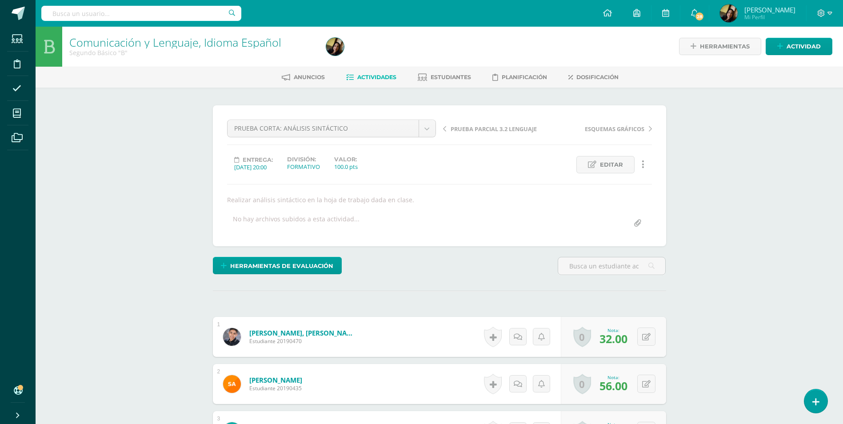
scroll to position [1, 0]
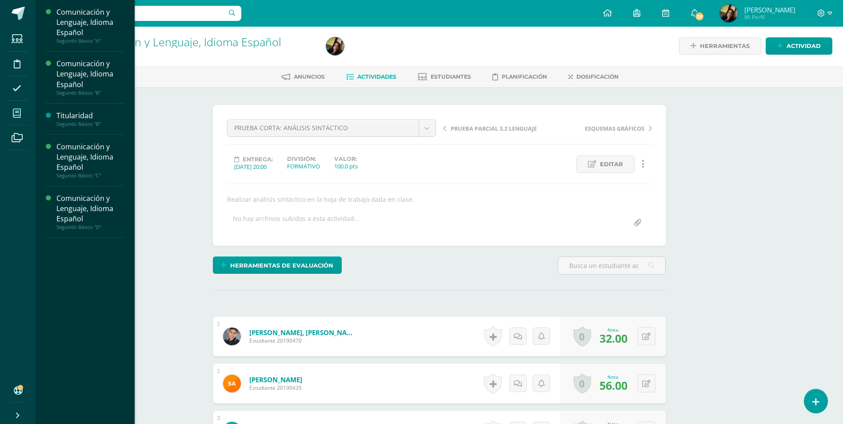
click at [12, 110] on span at bounding box center [17, 113] width 20 height 20
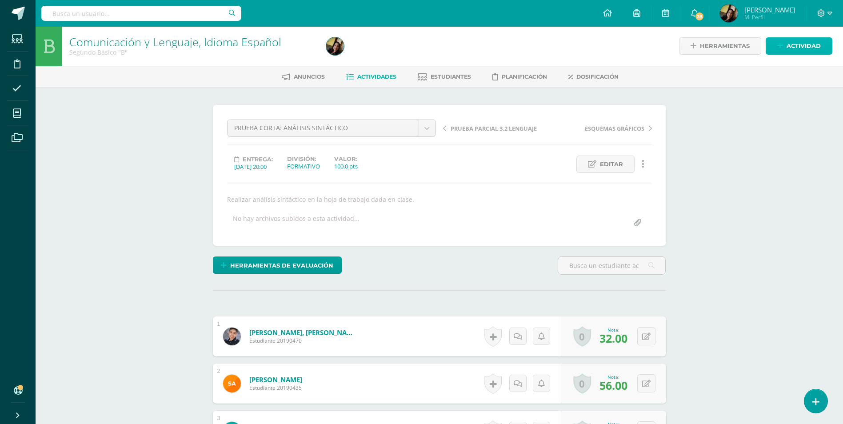
click at [227, 49] on span "Actividad" at bounding box center [803, 46] width 34 height 16
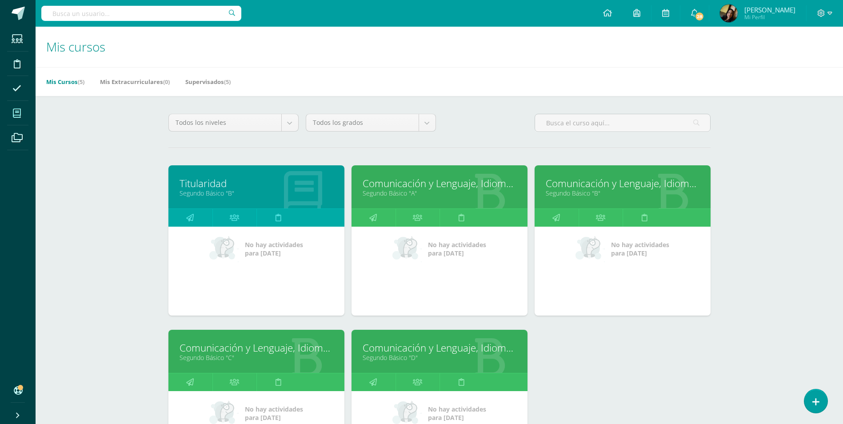
click at [429, 191] on link "Segundo Básico "A"" at bounding box center [440, 193] width 154 height 8
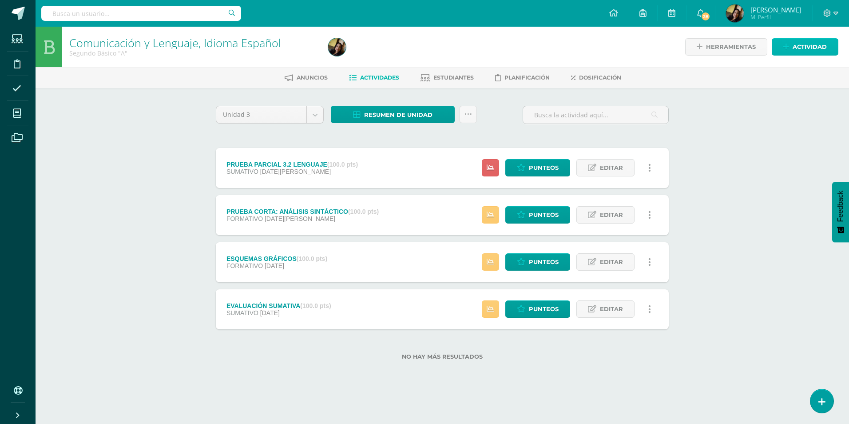
click at [793, 49] on link "Actividad" at bounding box center [805, 46] width 67 height 17
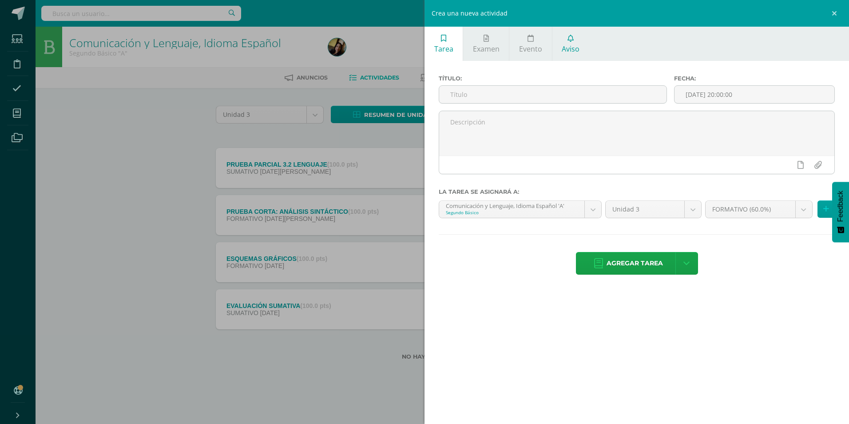
click at [565, 40] on link "Aviso" at bounding box center [571, 44] width 37 height 34
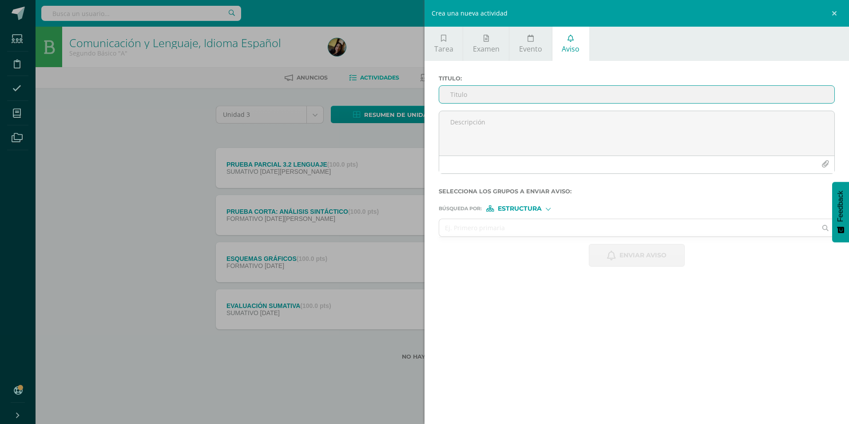
drag, startPoint x: 470, startPoint y: 93, endPoint x: 482, endPoint y: 98, distance: 12.5
click at [470, 93] on input "Titulo :" at bounding box center [636, 94] width 395 height 17
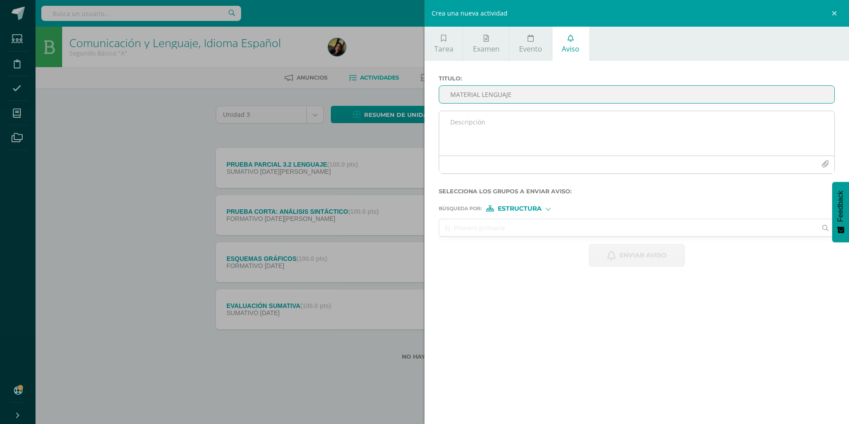
type input "MATERIAL LENGUAJE"
click at [489, 130] on textarea at bounding box center [636, 133] width 395 height 44
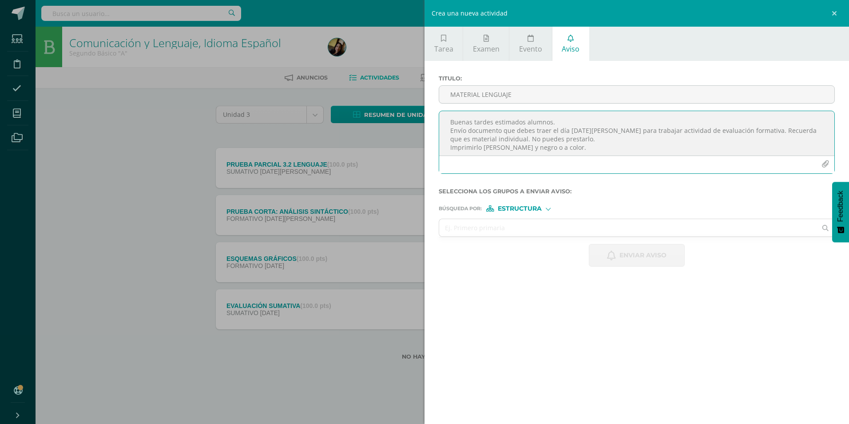
scroll to position [5, 0]
type textarea "Buenas tardes estimados alumnos. Envío documento que debes traer el día miércol…"
click at [548, 231] on input "text" at bounding box center [628, 227] width 378 height 17
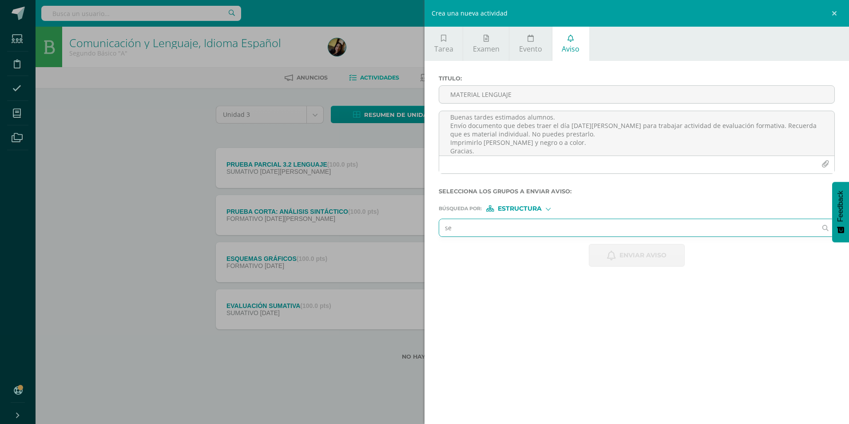
type input "seg"
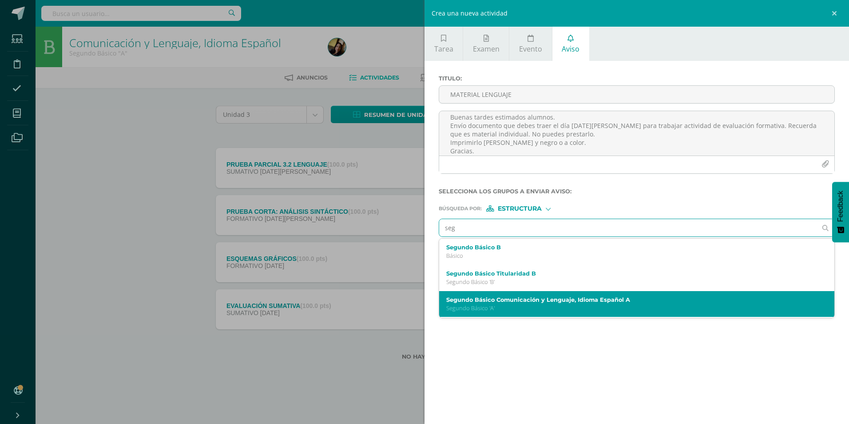
click at [566, 300] on label "Segundo Básico Comunicación y Lenguaje, Idioma Español A" at bounding box center [628, 299] width 364 height 7
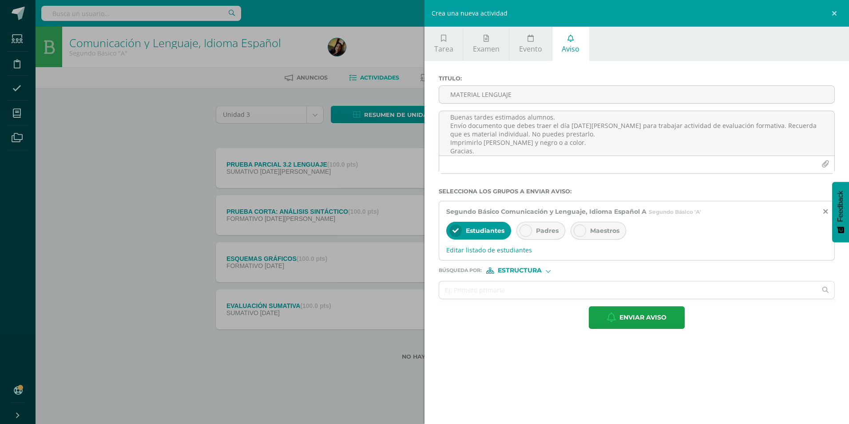
click at [549, 227] on span "Padres" at bounding box center [547, 231] width 23 height 8
click at [524, 285] on input "text" at bounding box center [628, 289] width 378 height 17
type input "a"
type input "eg"
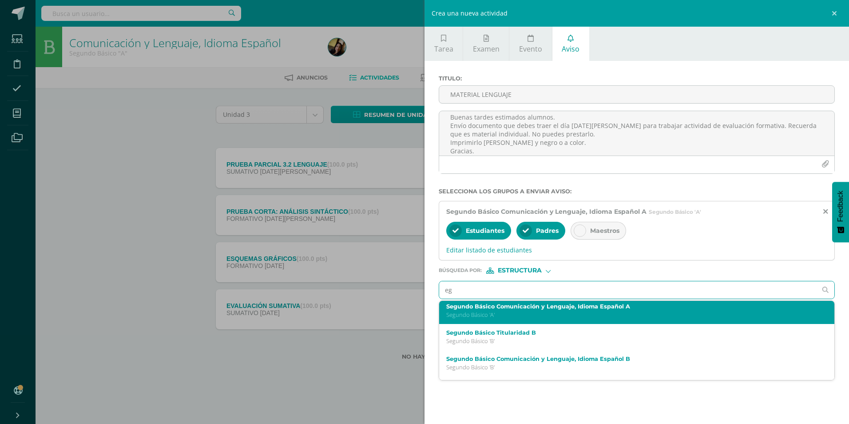
scroll to position [44, 0]
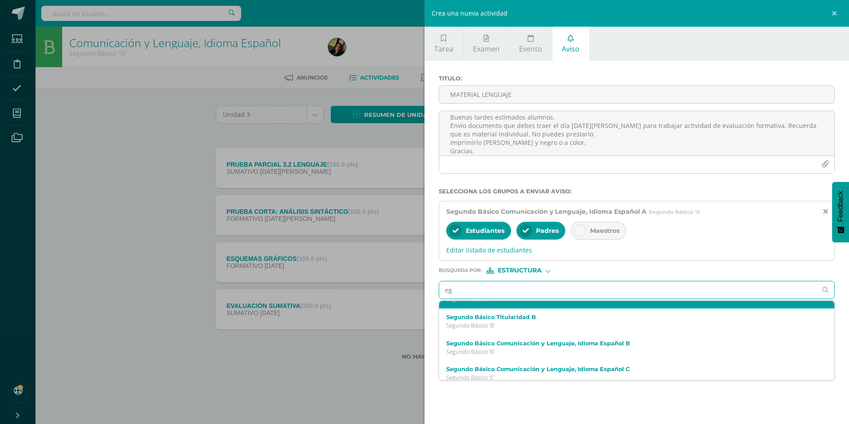
click at [495, 346] on label "Segundo Básico Comunicación y Lenguaje, Idioma Español B" at bounding box center [628, 343] width 364 height 7
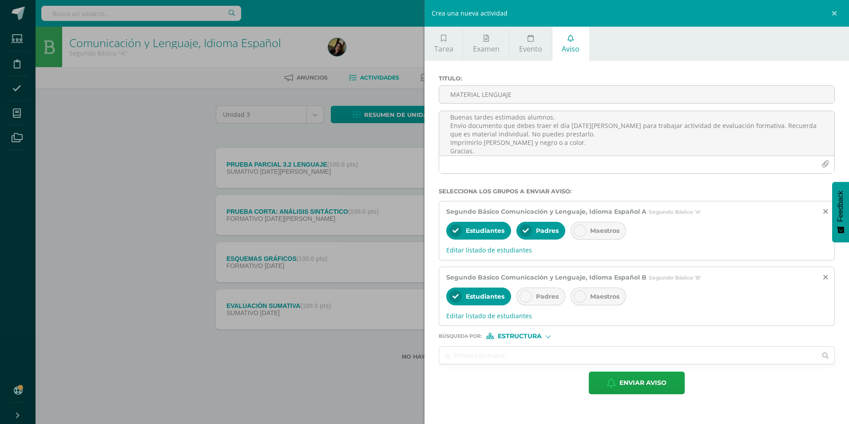
click at [527, 302] on div at bounding box center [526, 296] width 12 height 12
click at [492, 354] on input "text" at bounding box center [628, 355] width 378 height 17
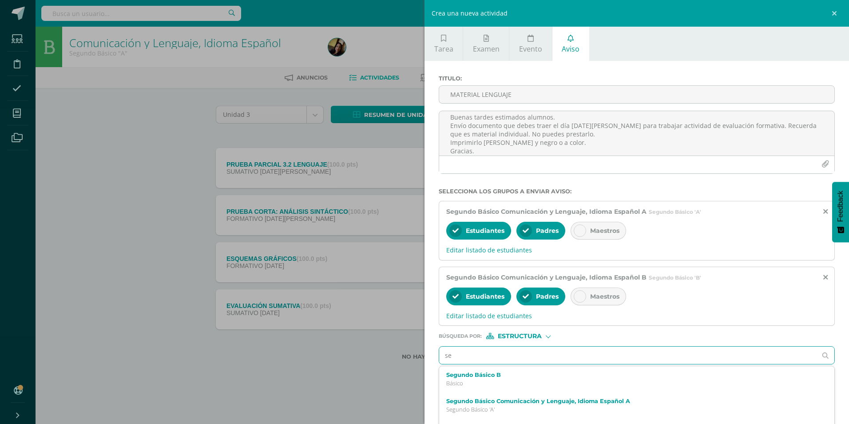
type input "seg"
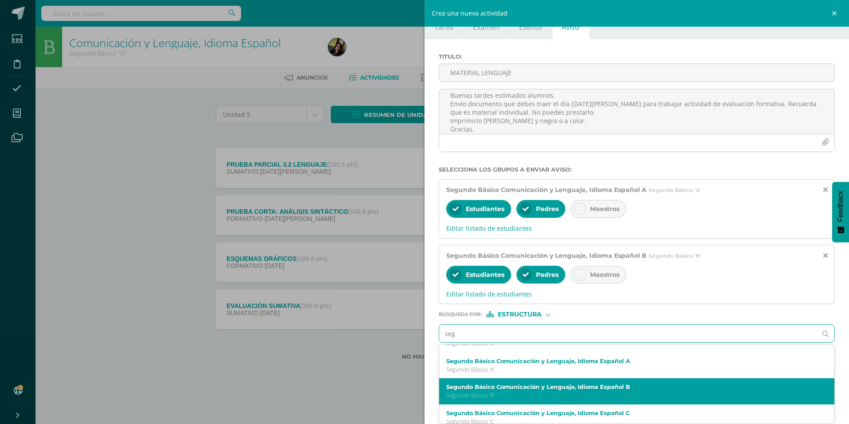
scroll to position [77, 0]
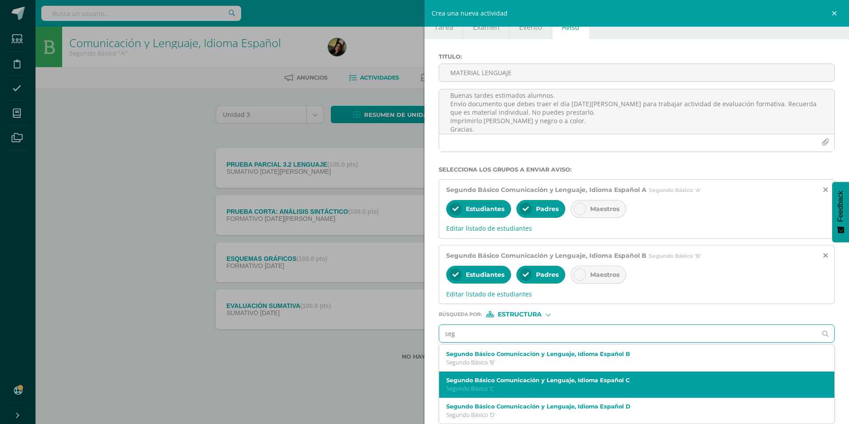
click at [531, 387] on p "Segundo Básico 'C'" at bounding box center [628, 389] width 364 height 8
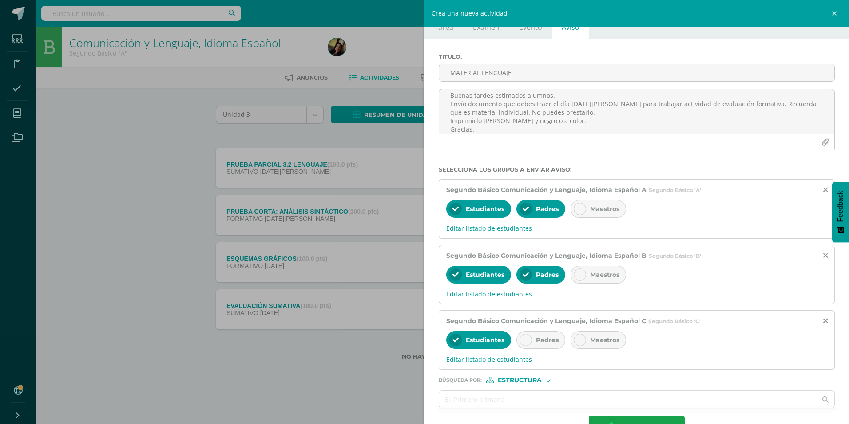
scroll to position [0, 0]
click at [534, 344] on div "Padres" at bounding box center [541, 340] width 49 height 18
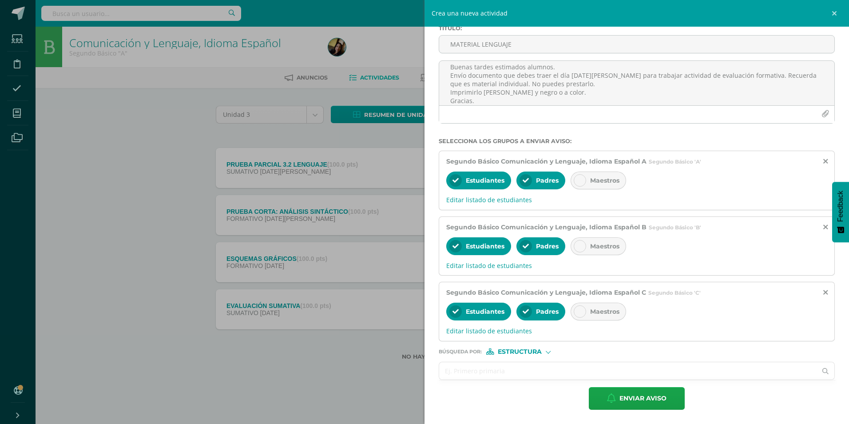
click at [522, 372] on input "text" at bounding box center [628, 370] width 378 height 17
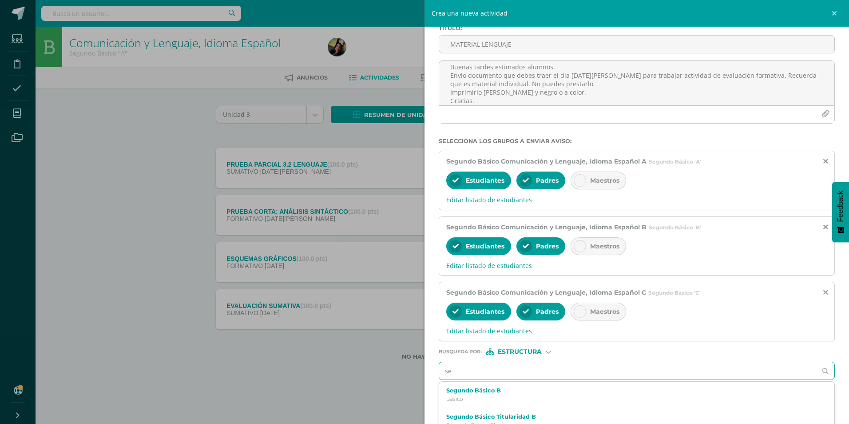
type input "seg"
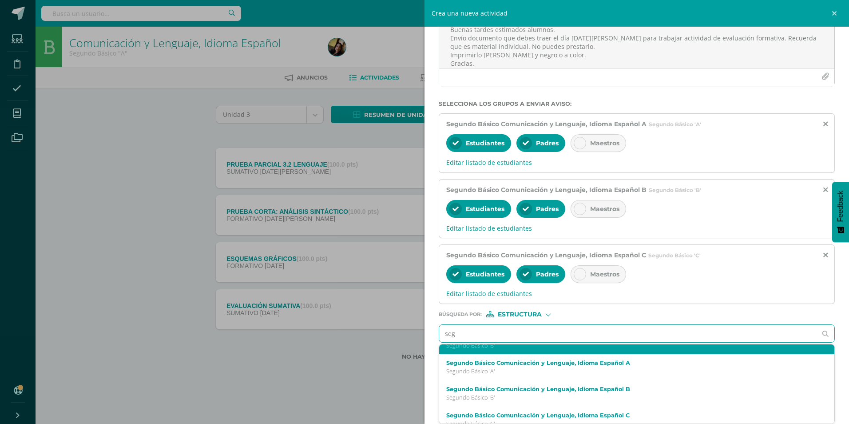
scroll to position [77, 0]
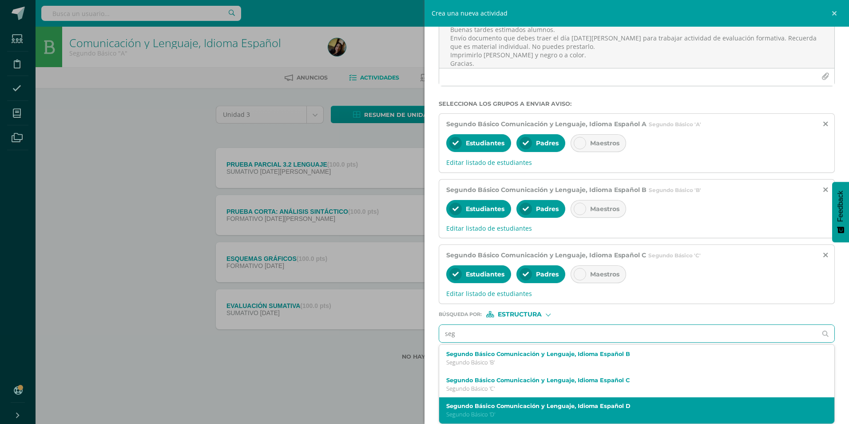
click at [519, 405] on label "Segundo Básico Comunicación y Lenguaje, Idioma Español D" at bounding box center [628, 406] width 364 height 7
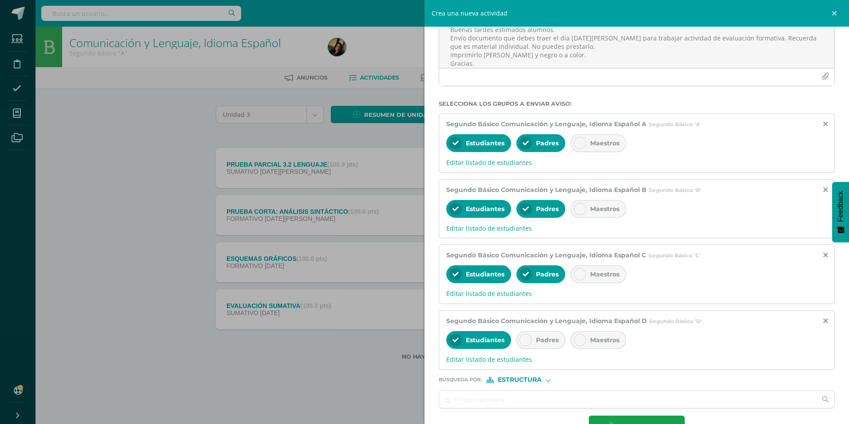
scroll to position [0, 0]
click at [545, 347] on div "Padres" at bounding box center [541, 340] width 49 height 18
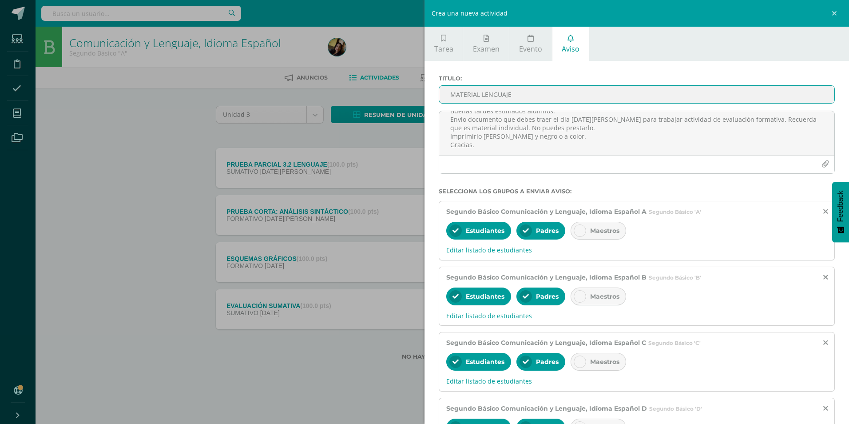
click at [520, 92] on input "MATERIAL LENGUAJE" at bounding box center [636, 94] width 395 height 17
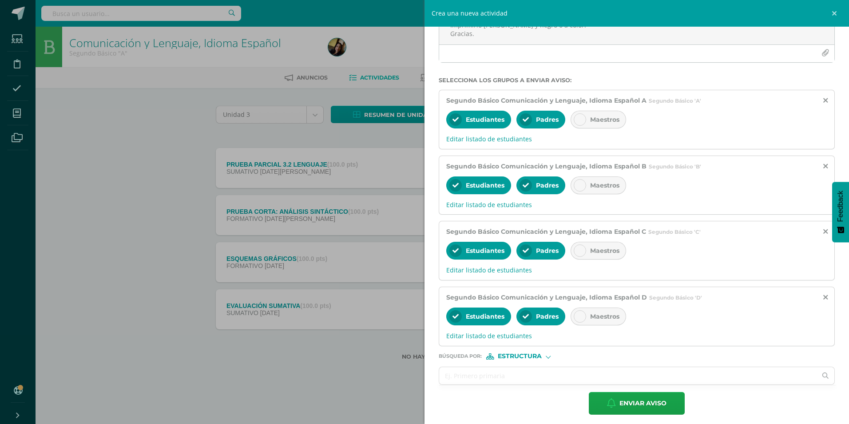
scroll to position [116, 0]
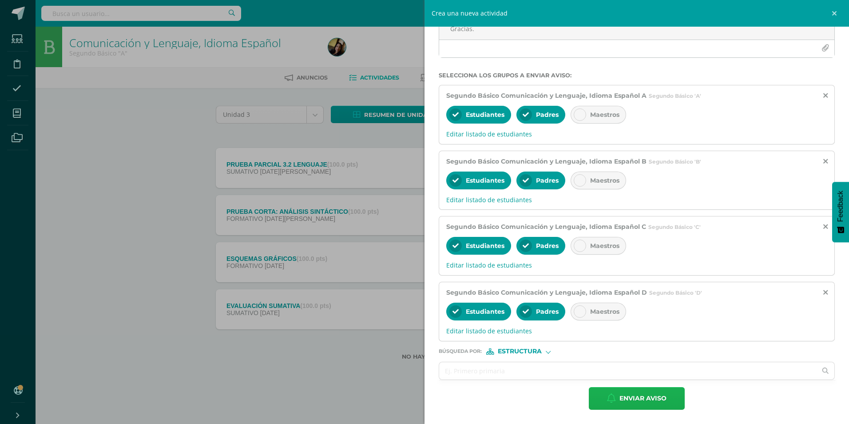
type input "MATERIAL LENGUAJE MIÉRCOLES 13 DE AGOSTO"
click at [638, 405] on span "Enviar aviso" at bounding box center [643, 398] width 47 height 22
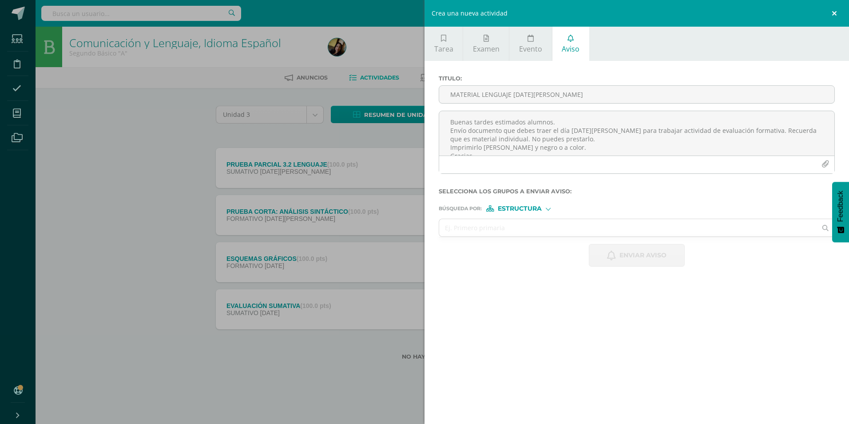
click at [835, 13] on link at bounding box center [836, 13] width 27 height 27
